Goal: Task Accomplishment & Management: Manage account settings

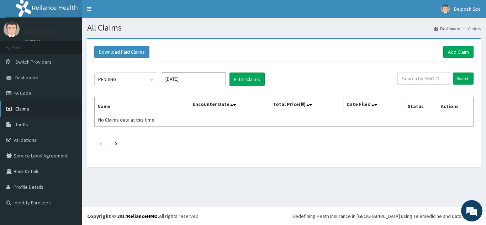
click at [23, 108] on span "Claims" at bounding box center [22, 109] width 14 height 6
